Goal: Navigation & Orientation: Find specific page/section

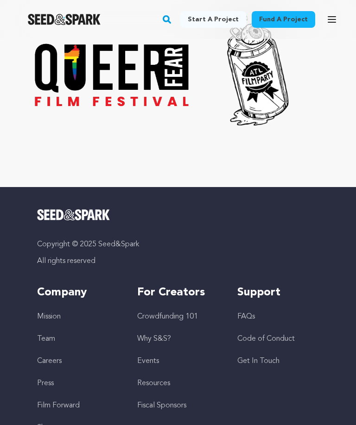
scroll to position [3382, 0]
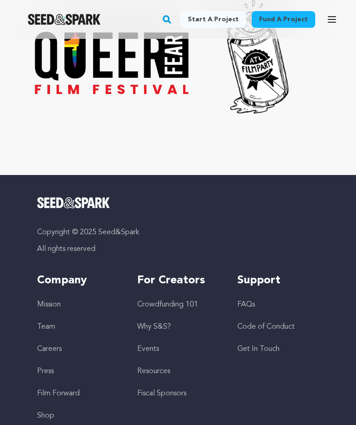
click at [150, 346] on link "Events" at bounding box center [148, 349] width 22 height 7
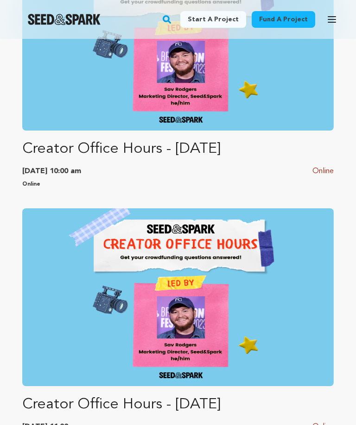
scroll to position [603, 0]
click at [336, 16] on icon "button" at bounding box center [331, 19] width 11 height 11
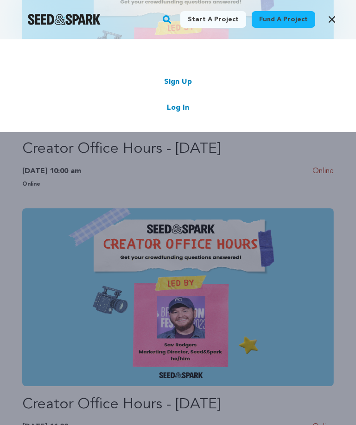
click at [114, 29] on div at bounding box center [64, 19] width 128 height 24
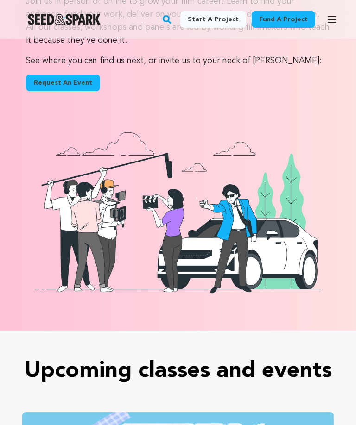
scroll to position [140, 0]
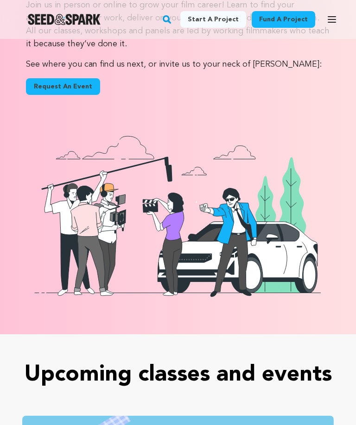
click at [329, 13] on button "Open main menu" at bounding box center [331, 19] width 19 height 19
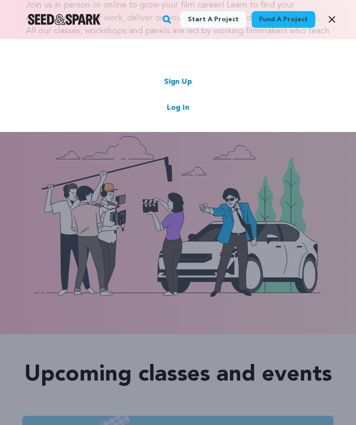
click at [81, 15] on img "Seed&Spark Homepage" at bounding box center [64, 19] width 73 height 11
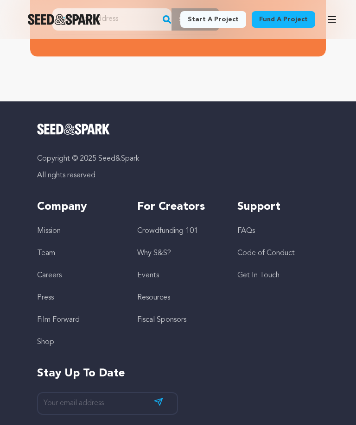
scroll to position [2847, 0]
click at [47, 339] on link "Shop" at bounding box center [45, 342] width 17 height 7
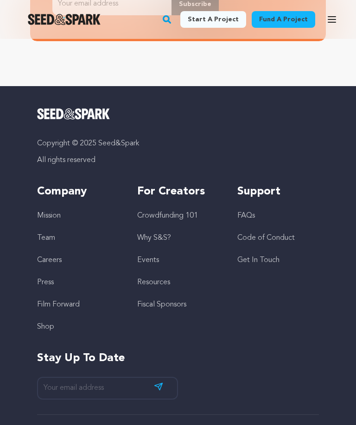
click at [128, 25] on div "Fund a project Start a project Search Login Sign up Start a project Fund a proj…" at bounding box center [170, 19] width 341 height 24
